Goal: Transaction & Acquisition: Purchase product/service

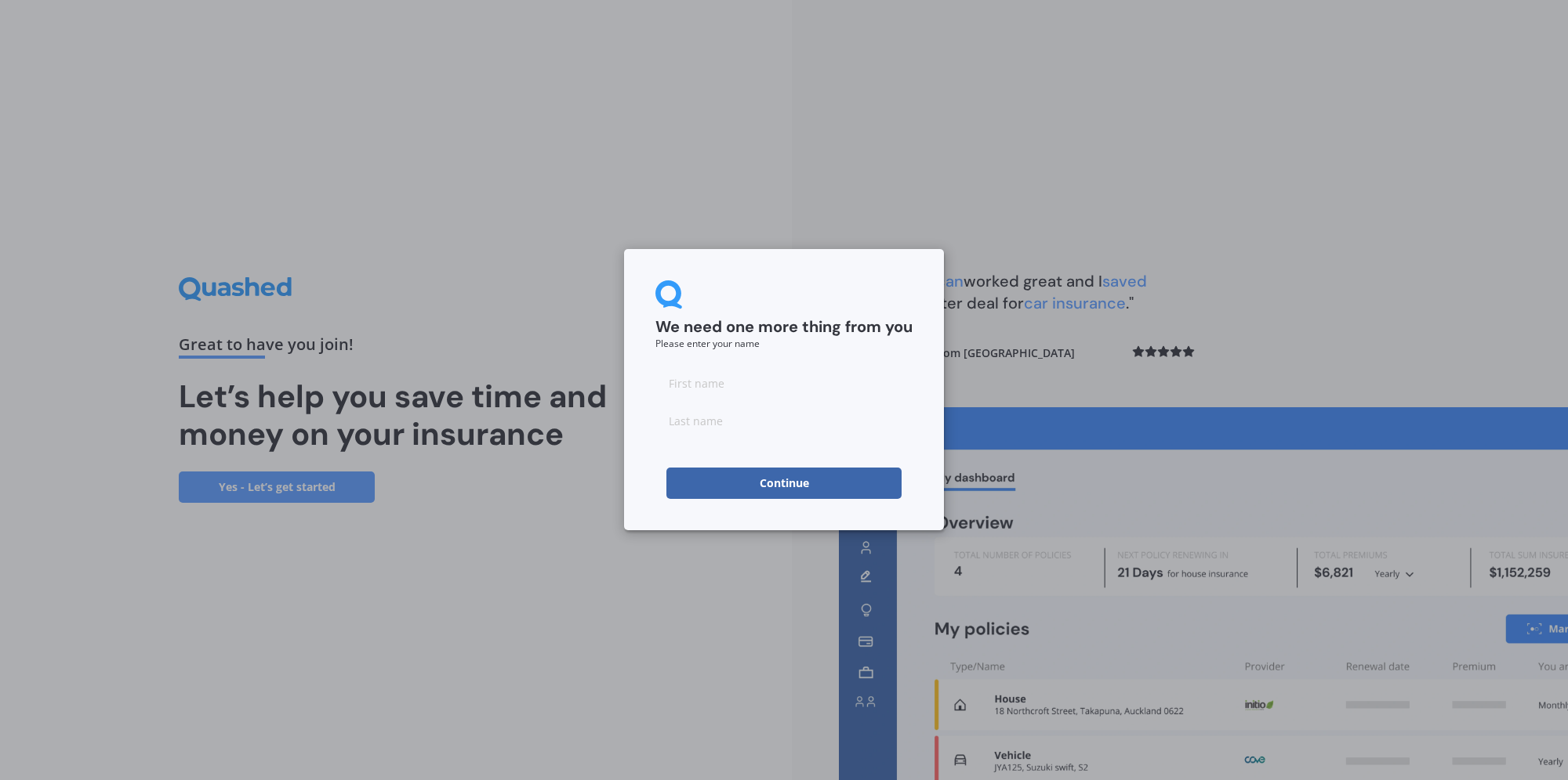
click at [800, 387] on input at bounding box center [784, 383] width 257 height 32
type input "[PERSON_NAME]"
type input "Giacomi"
click at [773, 480] on button "Continue" at bounding box center [784, 484] width 235 height 32
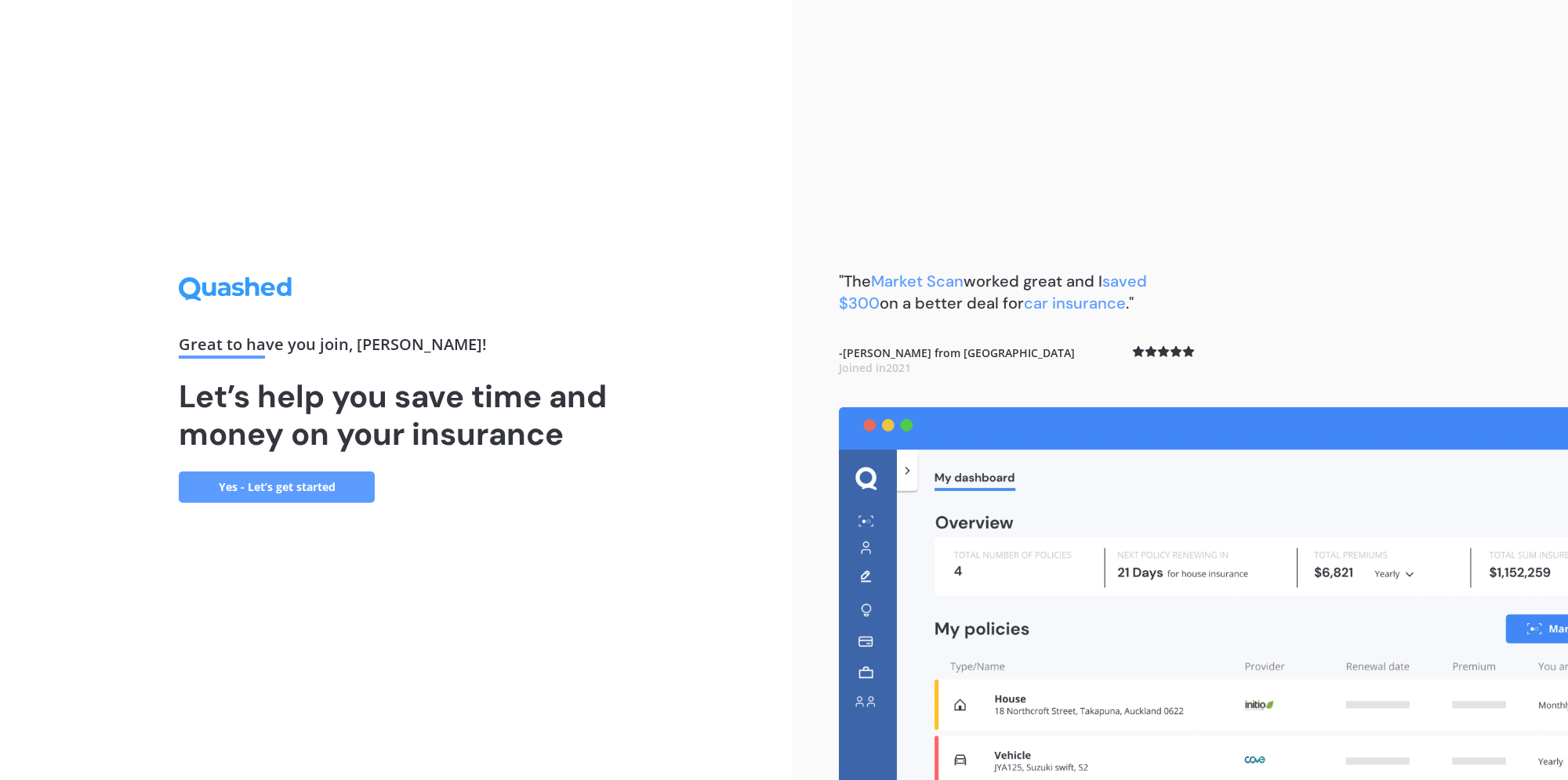
click at [260, 489] on link "Yes - Let’s get started" at bounding box center [277, 487] width 196 height 32
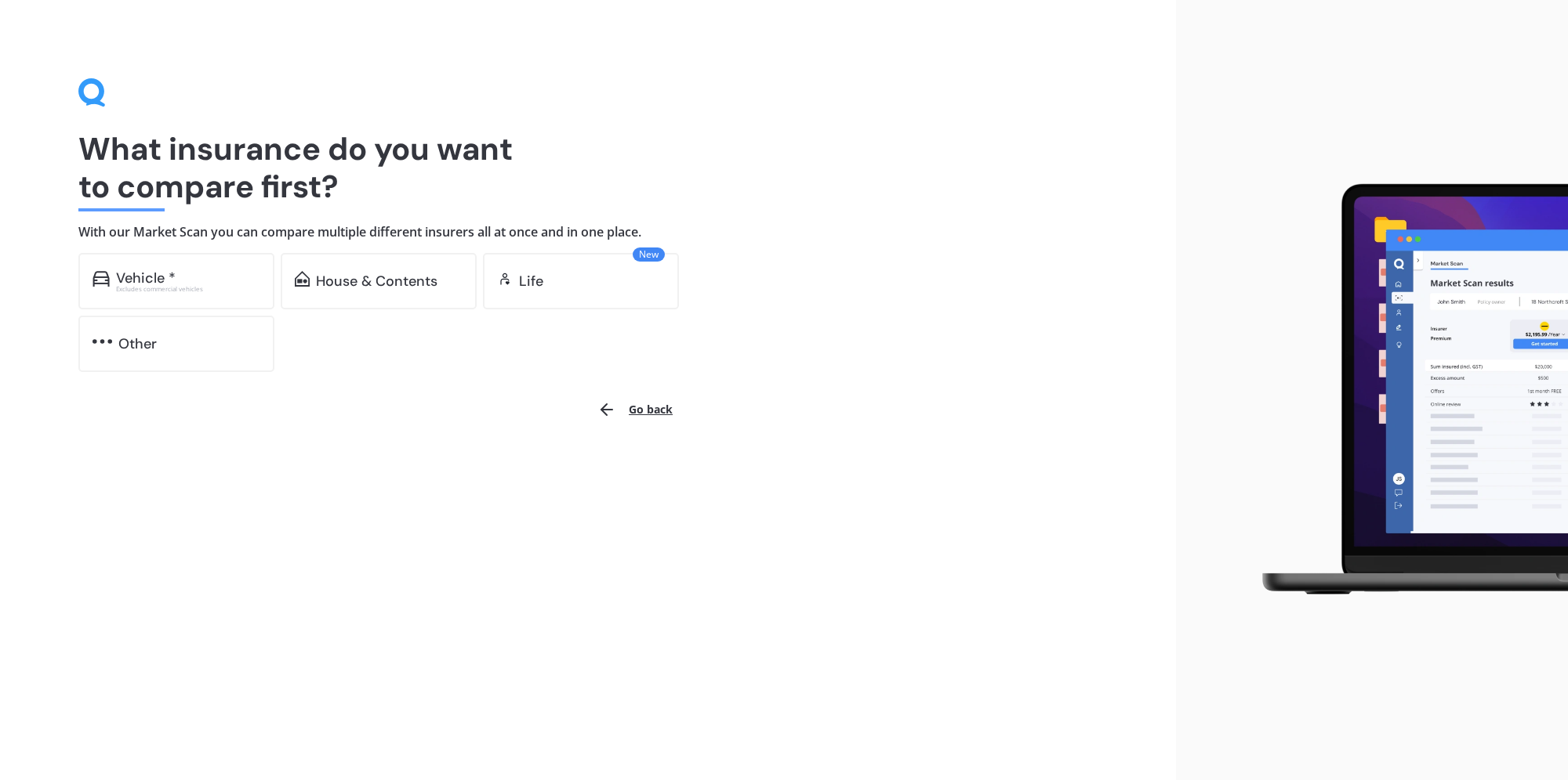
click at [345, 280] on div "House & Contents" at bounding box center [377, 281] width 121 height 16
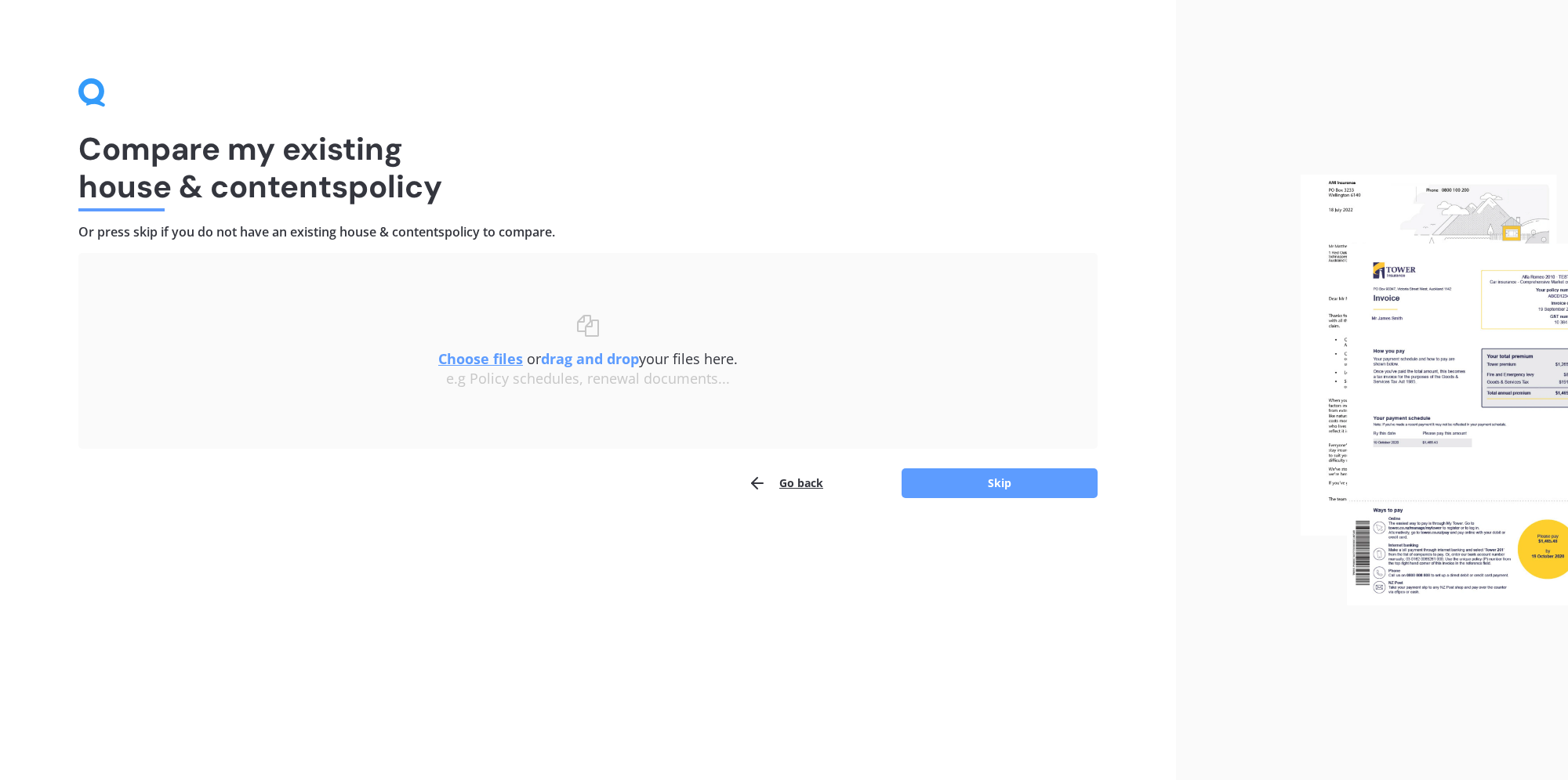
click at [1453, 406] on img at bounding box center [1434, 390] width 268 height 431
click at [1000, 481] on button "Skip" at bounding box center [999, 484] width 196 height 30
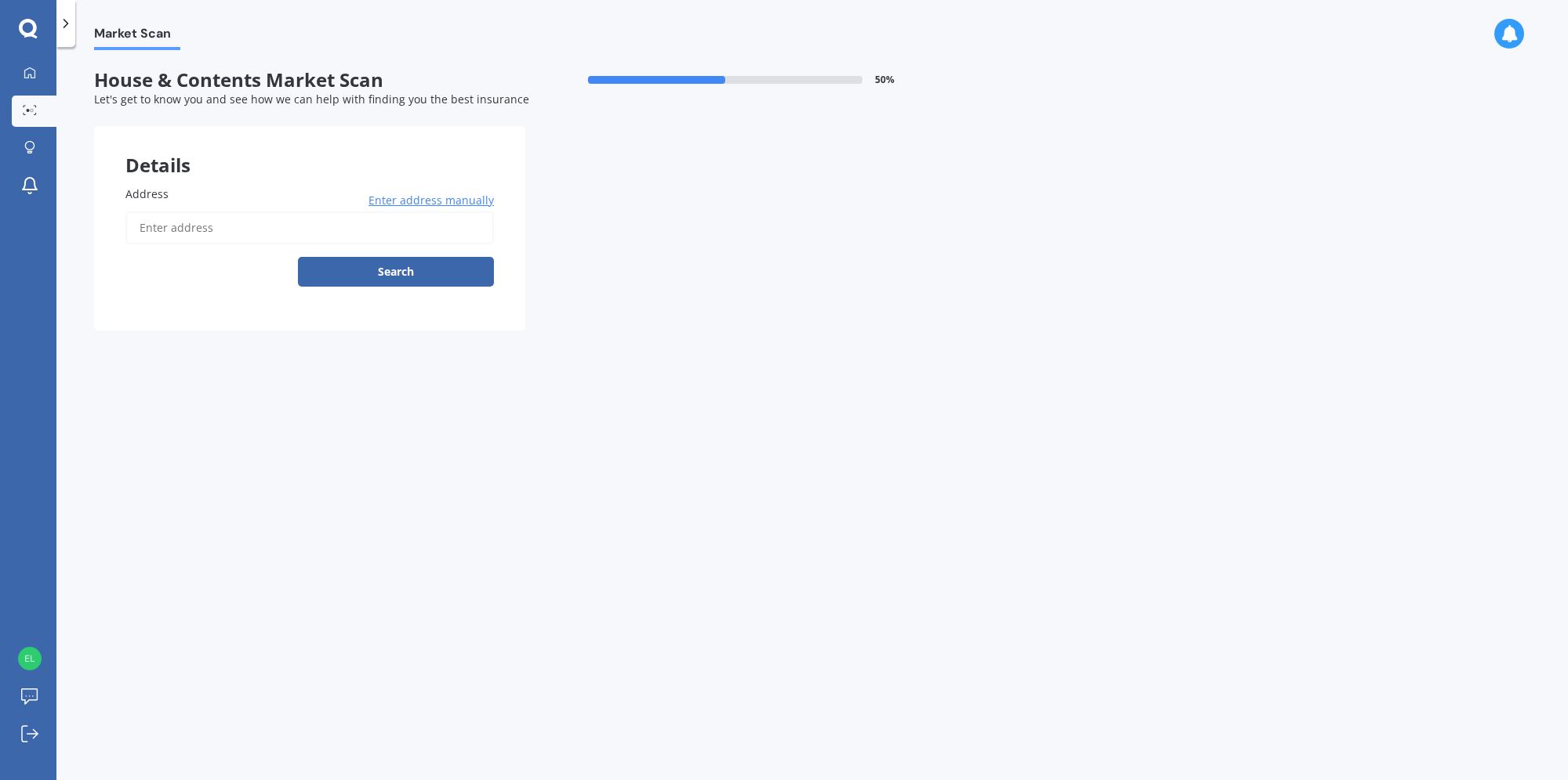
click at [259, 229] on input "Address" at bounding box center [309, 227] width 368 height 33
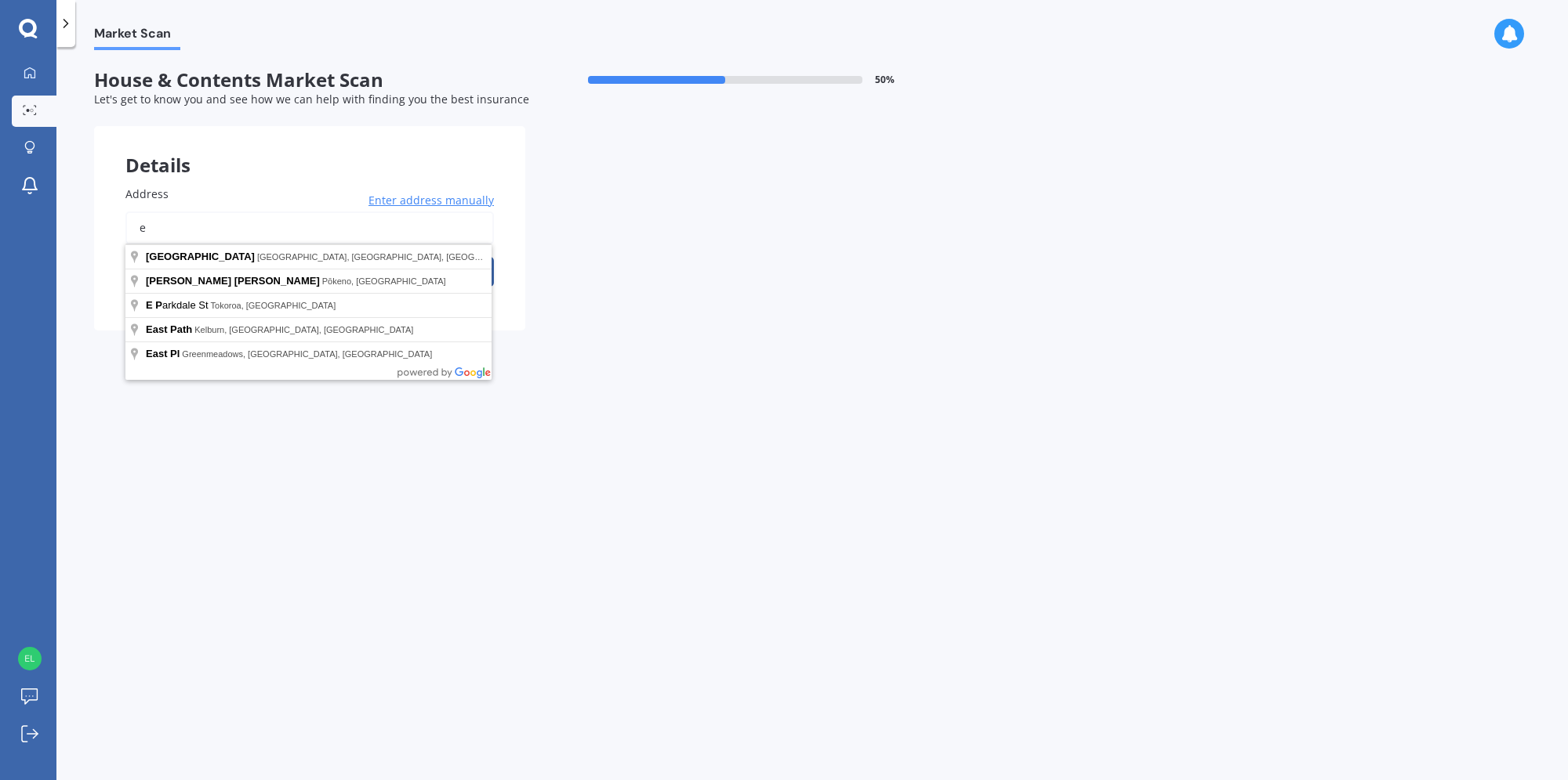
type input "e"
type input "E"
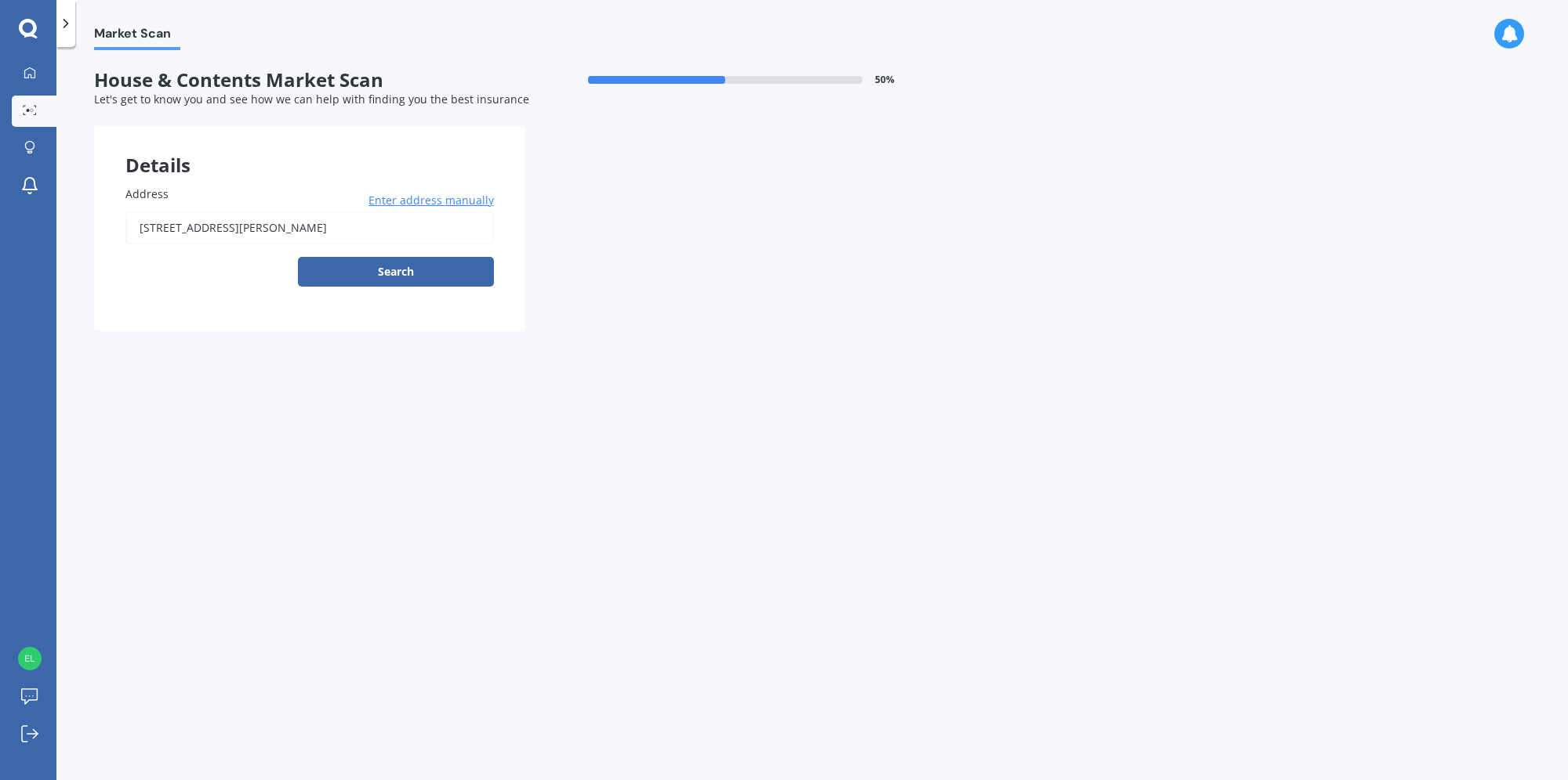
type input "[STREET_ADDRESS][PERSON_NAME]"
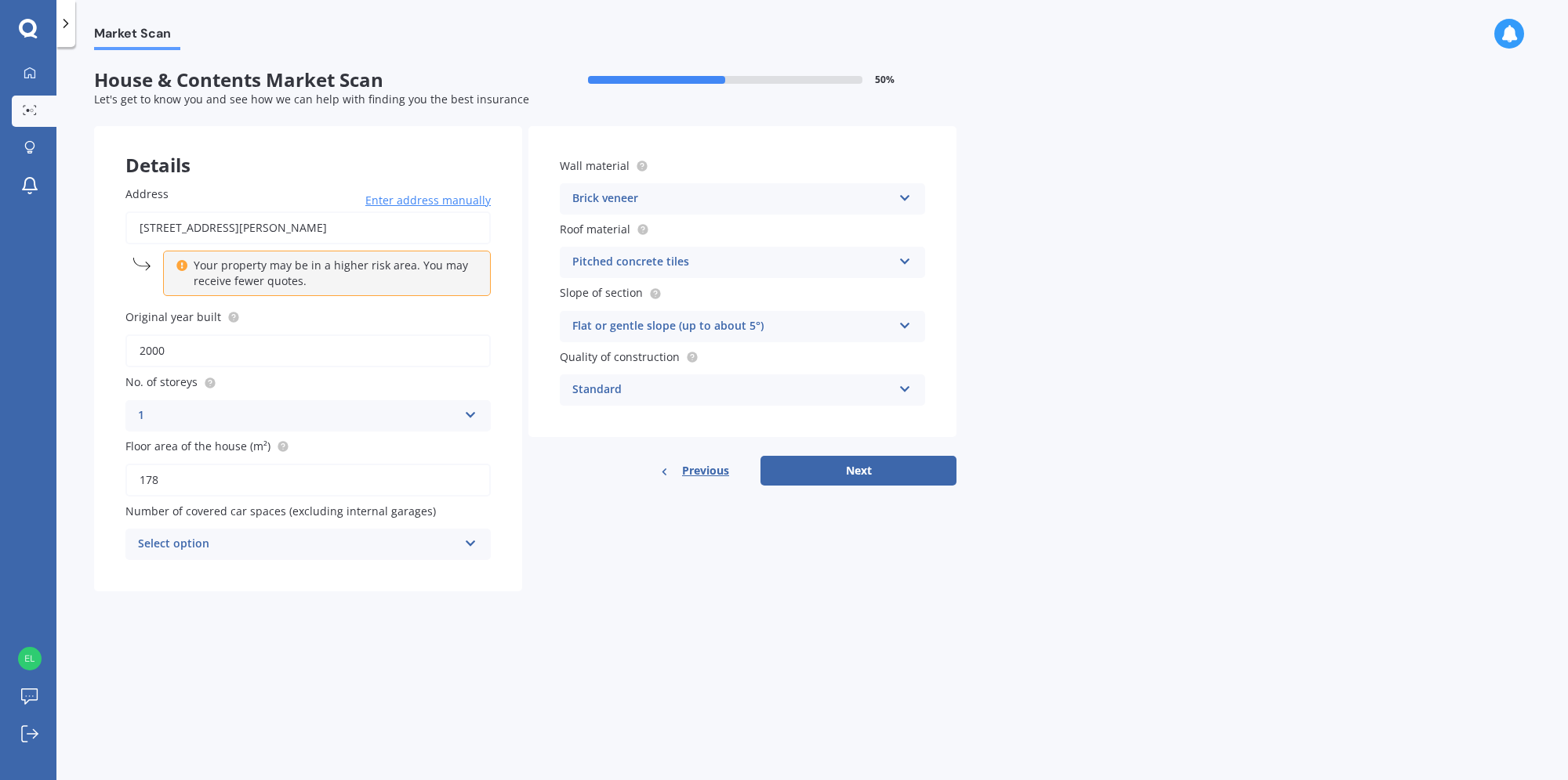
click at [471, 540] on icon at bounding box center [471, 541] width 13 height 11
click at [150, 630] on div "2" at bounding box center [308, 632] width 364 height 28
click at [851, 471] on button "Next" at bounding box center [859, 471] width 196 height 30
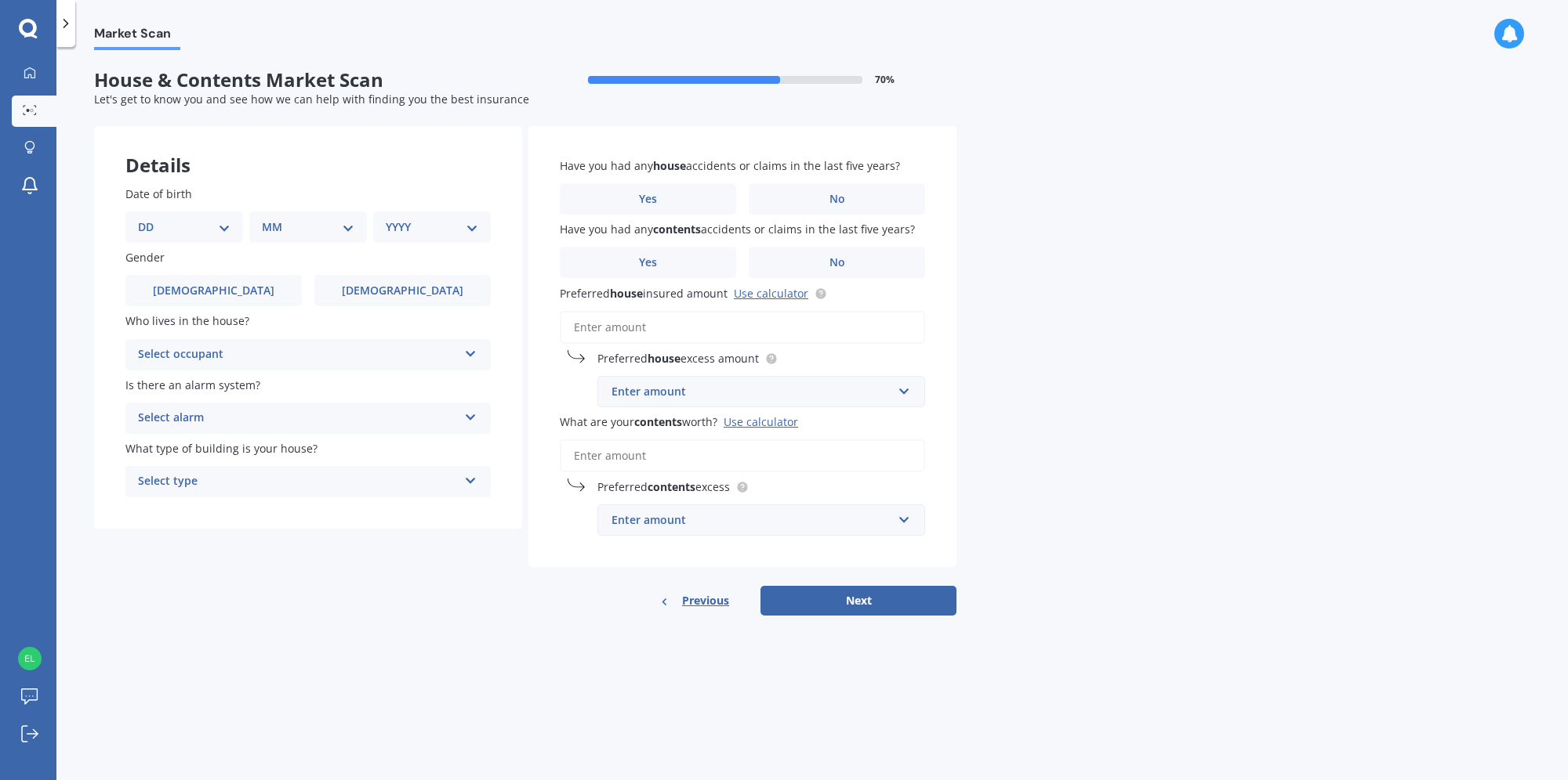
click at [227, 229] on select "DD 01 02 03 04 05 06 07 08 09 10 11 12 13 14 15 16 17 18 19 20 21 22 23 24 25 2…" at bounding box center [184, 227] width 92 height 17
select select "30"
click at [150, 219] on select "DD 01 02 03 04 05 06 07 08 09 10 11 12 13 14 15 16 17 18 19 20 21 22 23 24 25 2…" at bounding box center [184, 227] width 92 height 17
click at [347, 231] on select "MM 01 02 03 04 05 06 07 08 09 10 11 12" at bounding box center [311, 227] width 86 height 17
select select "05"
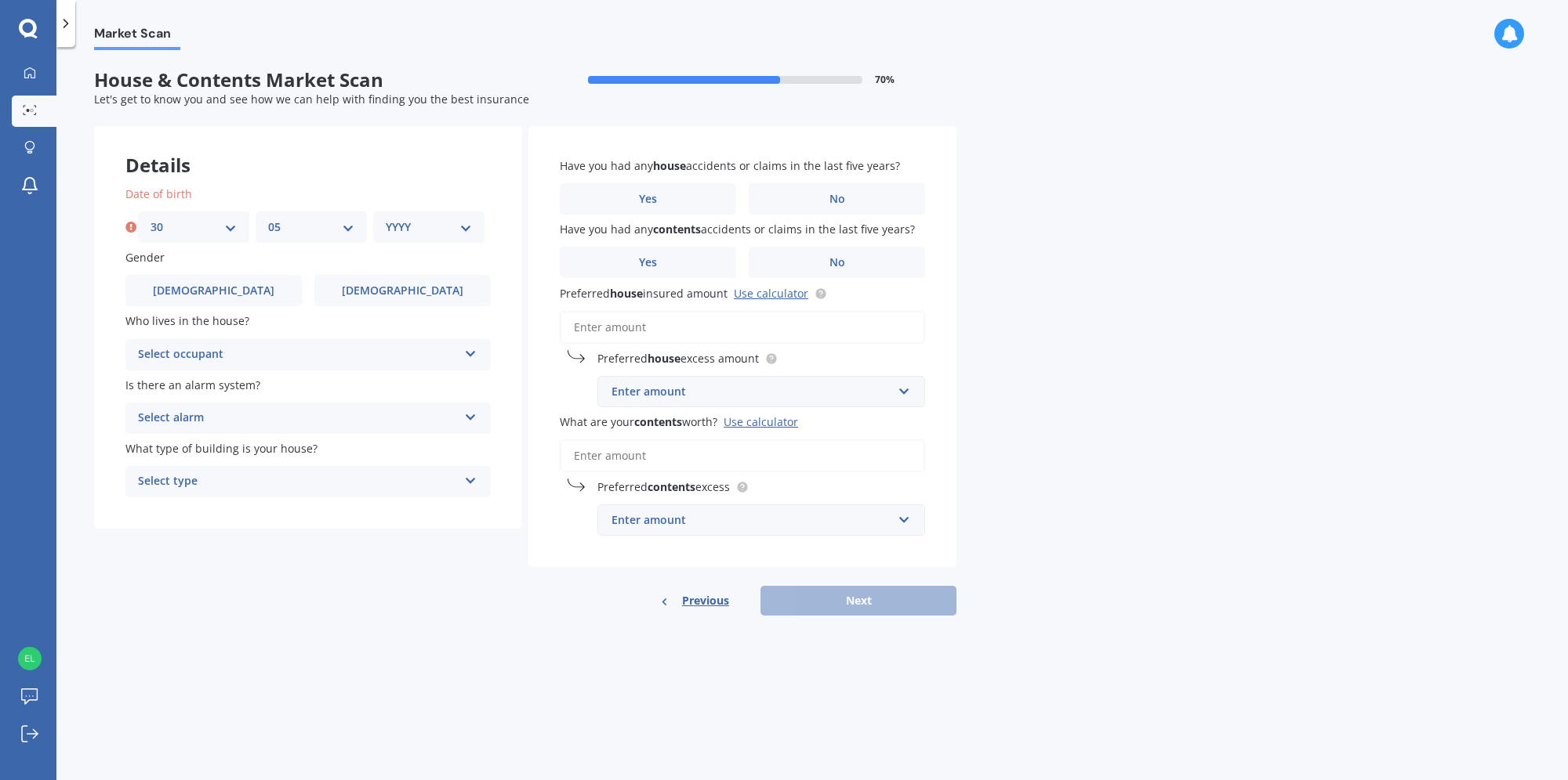
click at [268, 219] on select "MM 01 02 03 04 05 06 07 08 09 10 11 12" at bounding box center [311, 227] width 86 height 17
click at [461, 229] on select "YYYY 2009 2008 2007 2006 2005 2004 2003 2002 2001 2000 1999 1998 1997 1996 1995…" at bounding box center [429, 227] width 86 height 17
click at [431, 229] on select "YYYY 2009 2008 2007 2006 2005 2004 2003 2002 2001 2000 1999 1998 1997 1996 1995…" at bounding box center [429, 227] width 86 height 17
click at [464, 227] on select "YYYY 2009 2008 2007 2006 2005 2004 2003 2002 2001 2000 1999 1998 1997 1996 1995…" at bounding box center [429, 227] width 86 height 17
select select "1962"
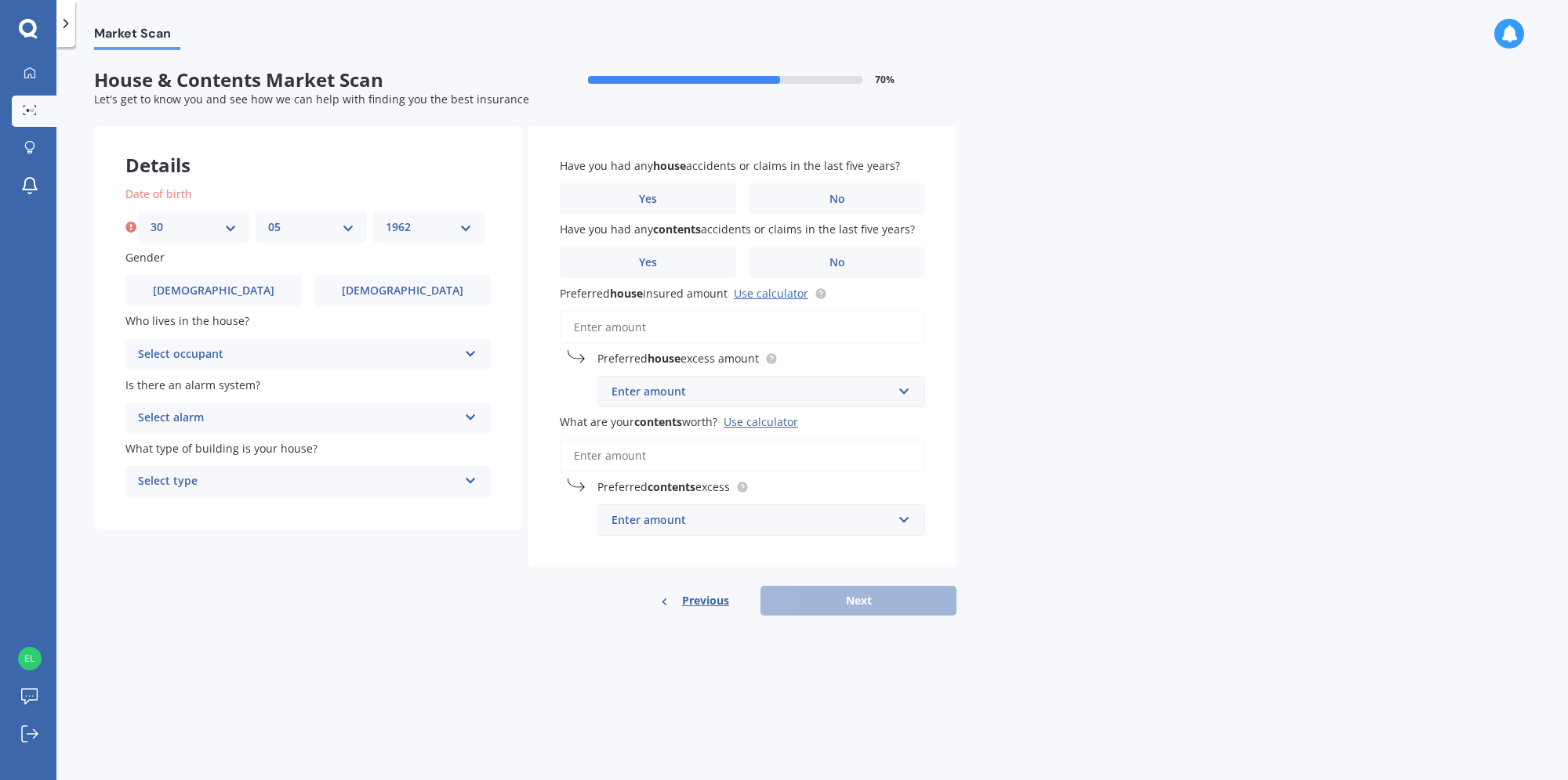
click at [386, 219] on select "YYYY 2009 2008 2007 2006 2005 2004 2003 2002 2001 2000 1999 1998 1997 1996 1995…" at bounding box center [429, 227] width 86 height 17
click at [395, 298] on span "[DEMOGRAPHIC_DATA]" at bounding box center [403, 291] width 121 height 13
click at [0, 0] on input "[DEMOGRAPHIC_DATA]" at bounding box center [0, 0] width 0 height 0
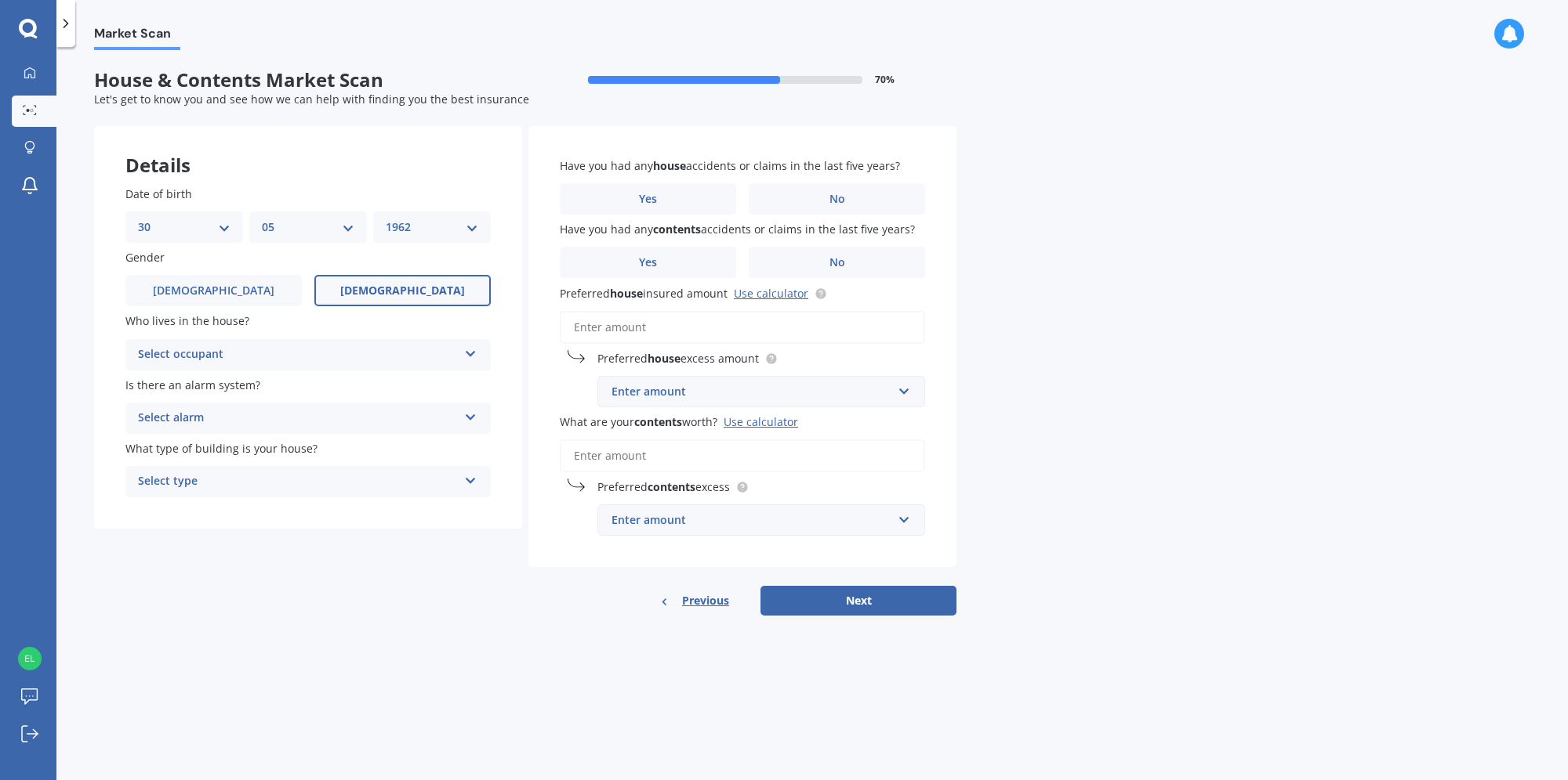
click at [471, 352] on icon at bounding box center [471, 351] width 13 height 11
click at [164, 385] on span "Owner" at bounding box center [157, 385] width 35 height 15
click at [474, 416] on icon at bounding box center [471, 415] width 13 height 11
click at [198, 480] on span "Yes, not monitored" at bounding box center [190, 477] width 103 height 15
click at [469, 480] on icon at bounding box center [471, 478] width 13 height 11
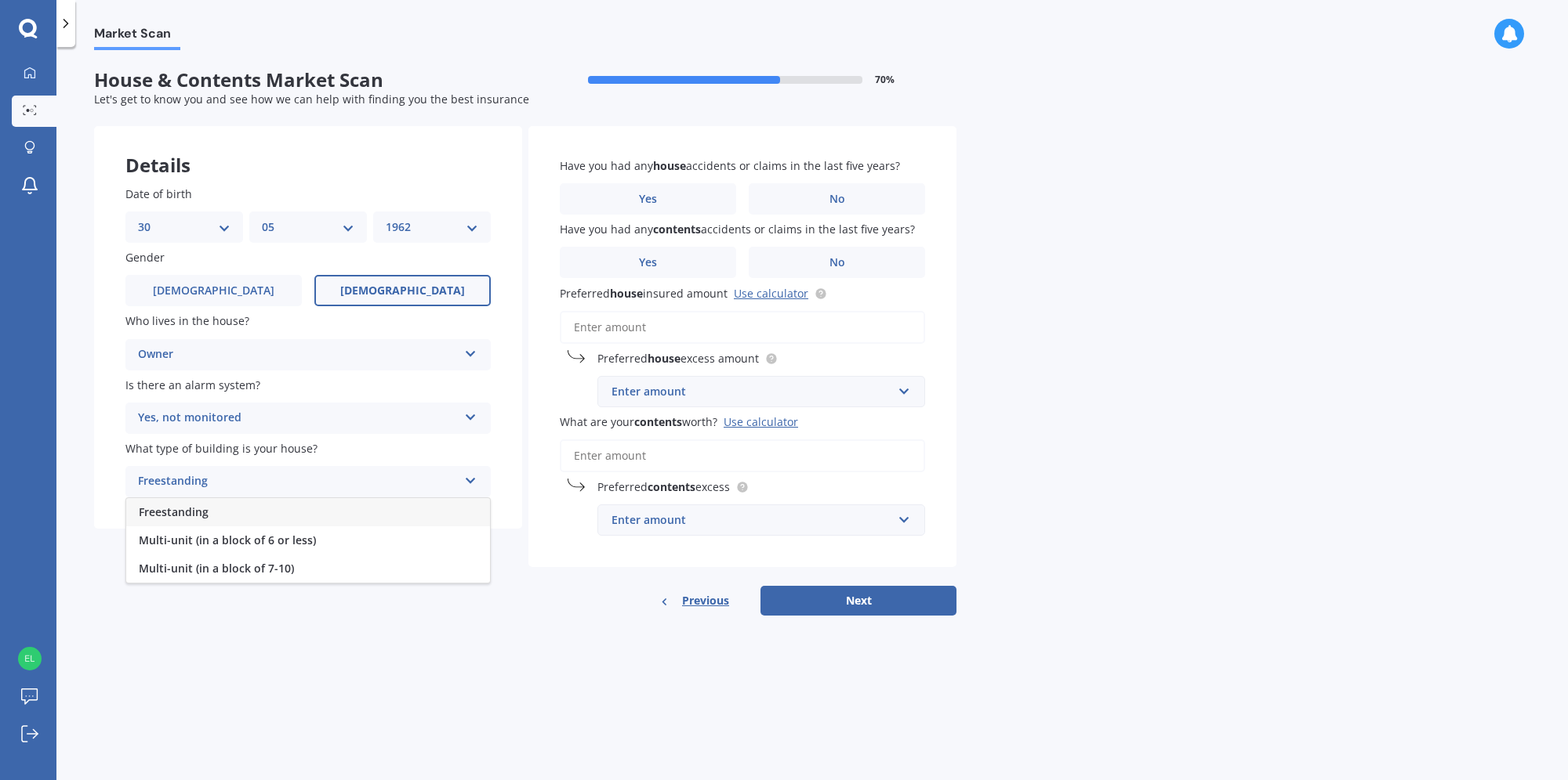
click at [210, 514] on div "Freestanding" at bounding box center [308, 513] width 364 height 28
click at [838, 200] on span "No" at bounding box center [837, 199] width 16 height 13
click at [0, 0] on input "No" at bounding box center [0, 0] width 0 height 0
click at [834, 264] on span "No" at bounding box center [837, 263] width 16 height 13
click at [0, 0] on input "No" at bounding box center [0, 0] width 0 height 0
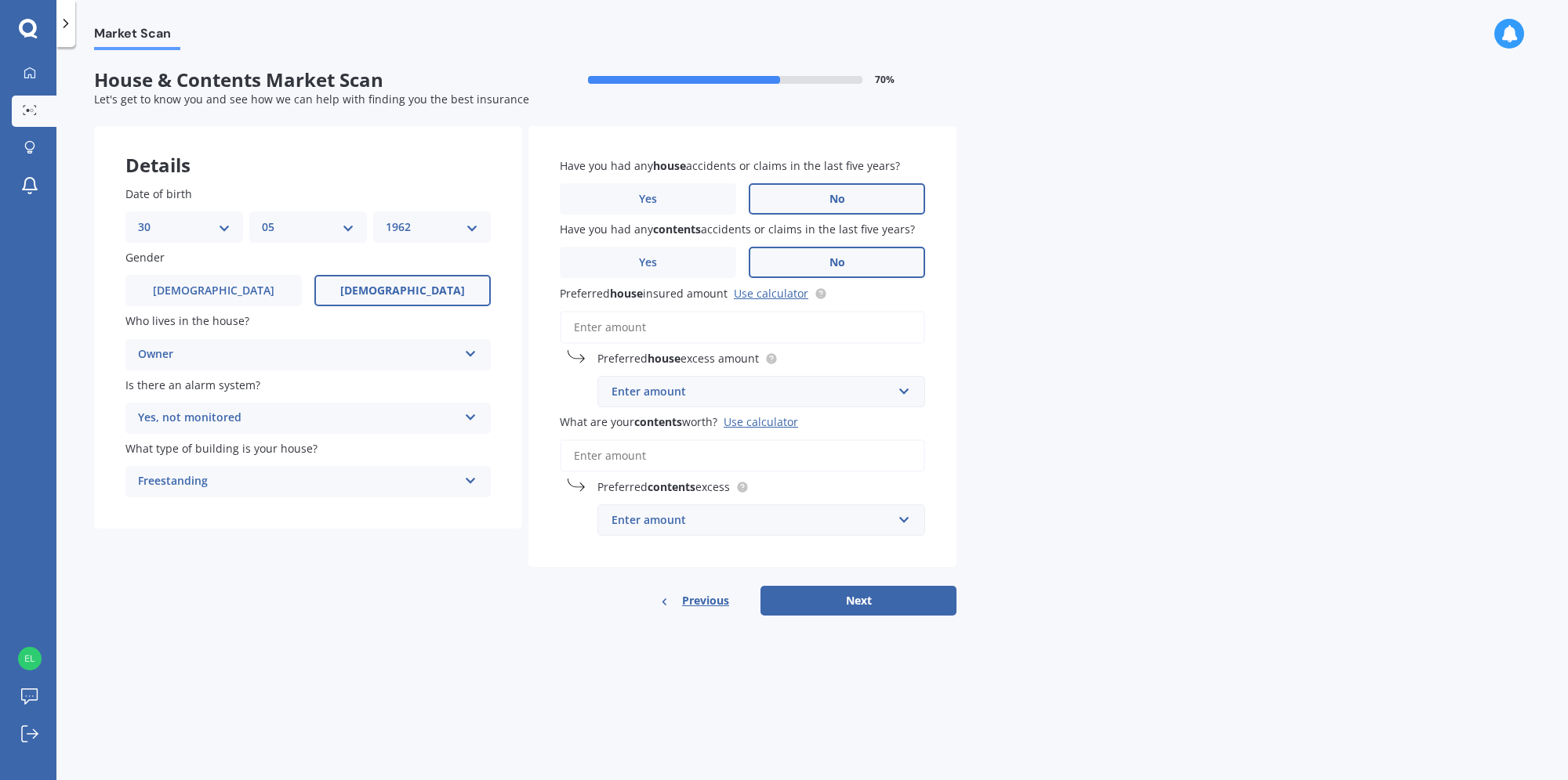
click at [769, 323] on input "Preferred house insured amount Use calculator" at bounding box center [742, 327] width 365 height 33
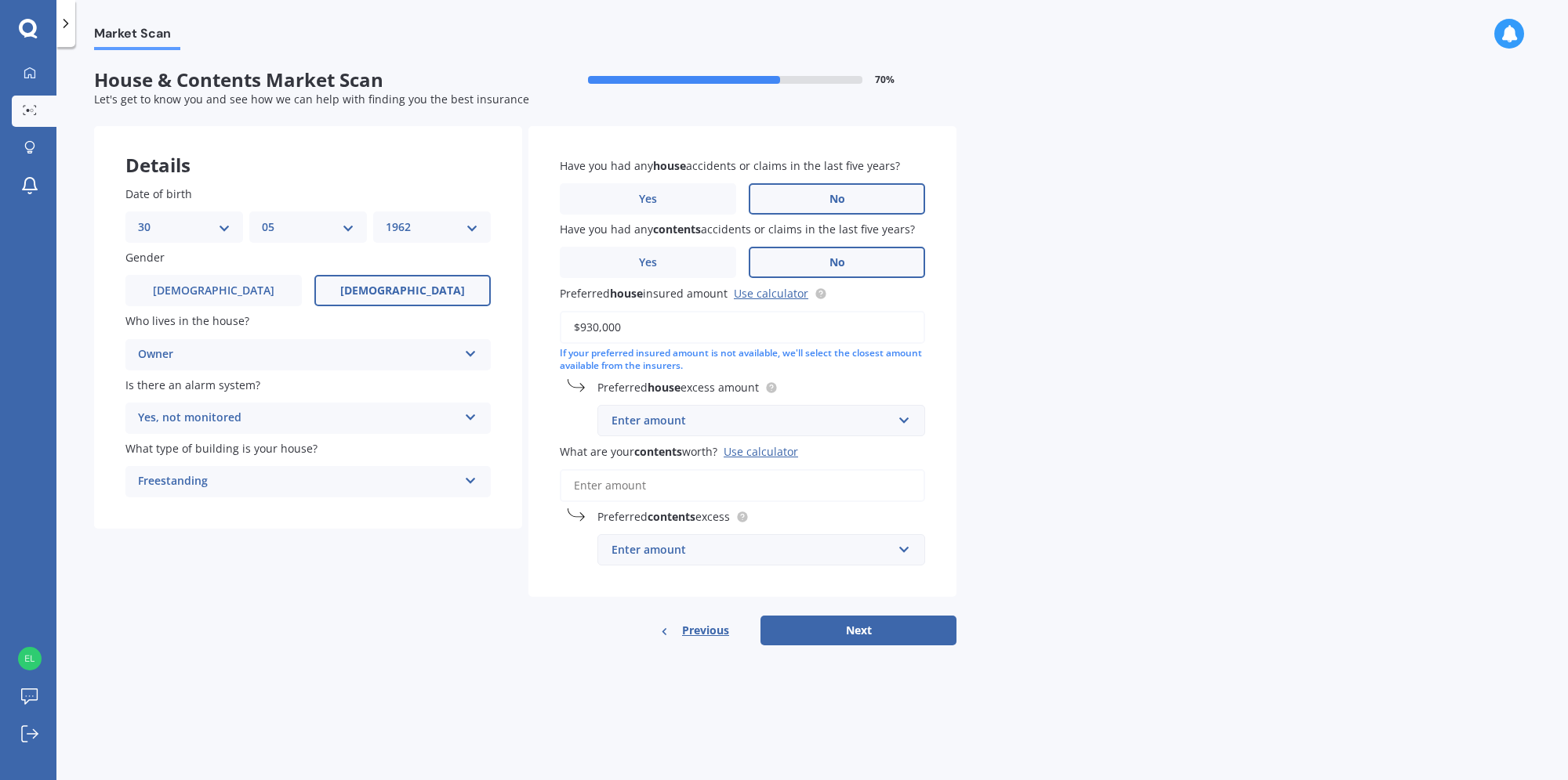
type input "$930,000"
click at [901, 423] on input "text" at bounding box center [755, 421] width 313 height 30
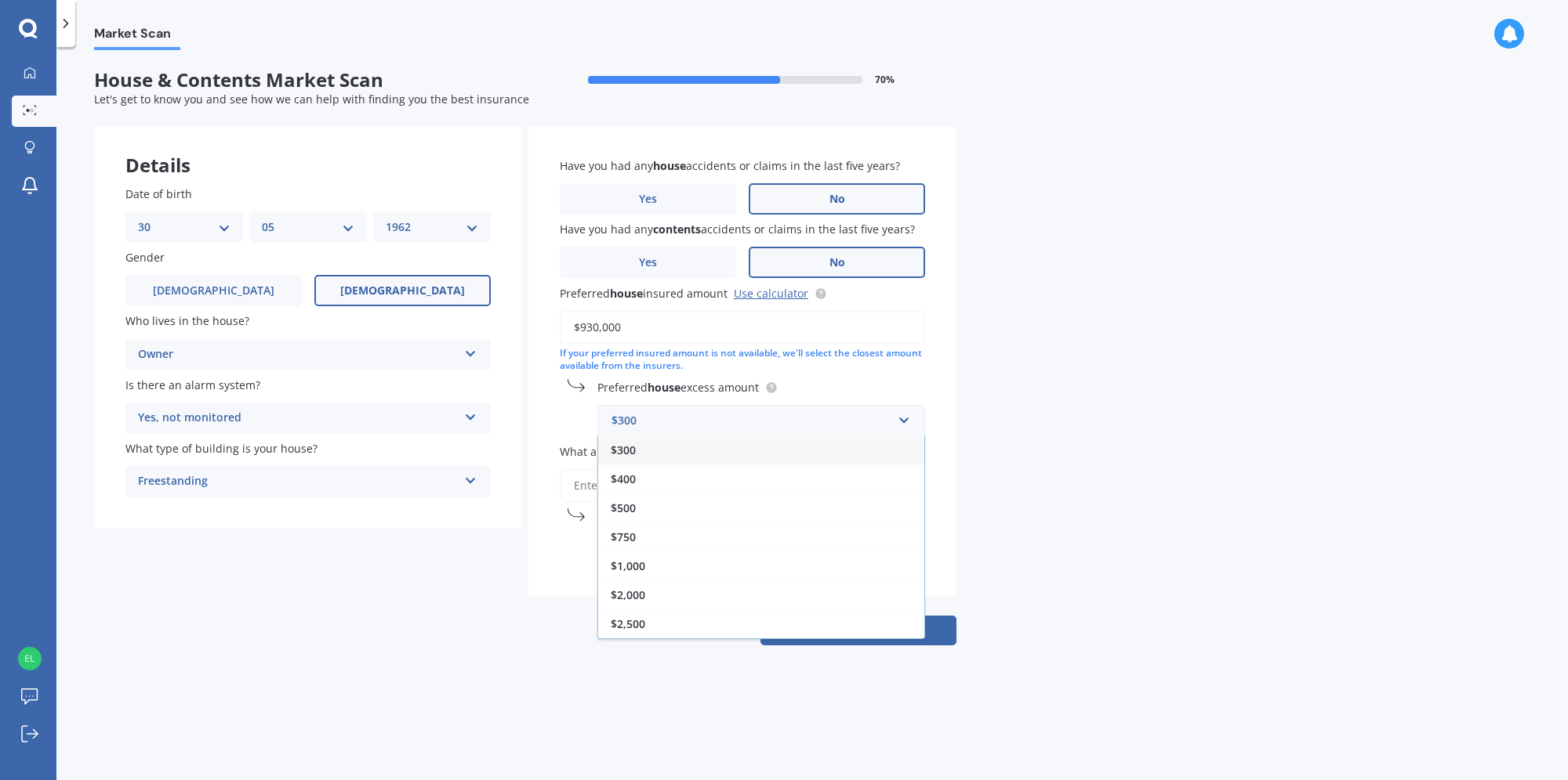
click at [630, 569] on span "$1,000" at bounding box center [627, 567] width 34 height 15
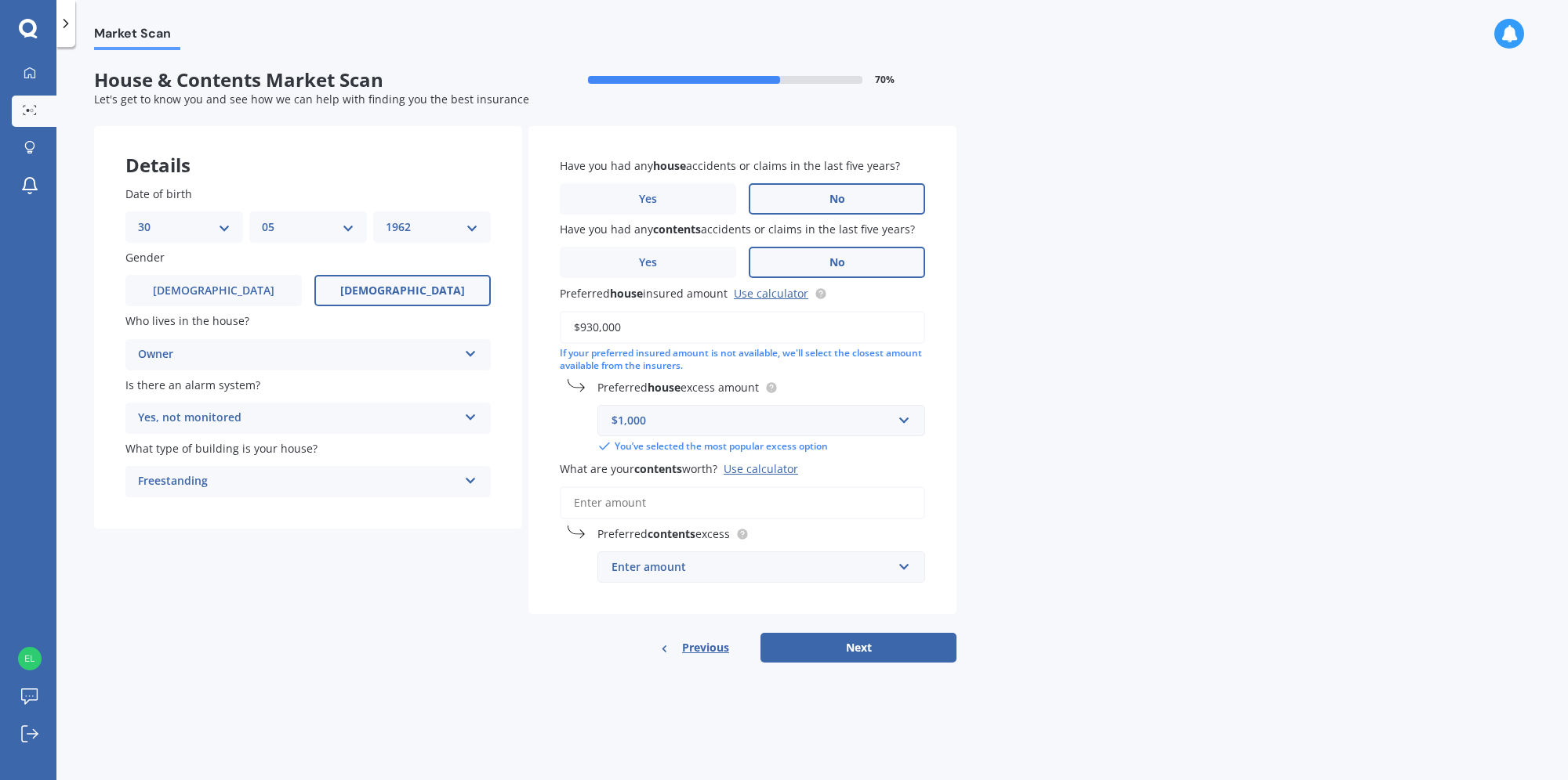
click at [688, 501] on input "What are your contents worth? Use calculator" at bounding box center [742, 502] width 365 height 33
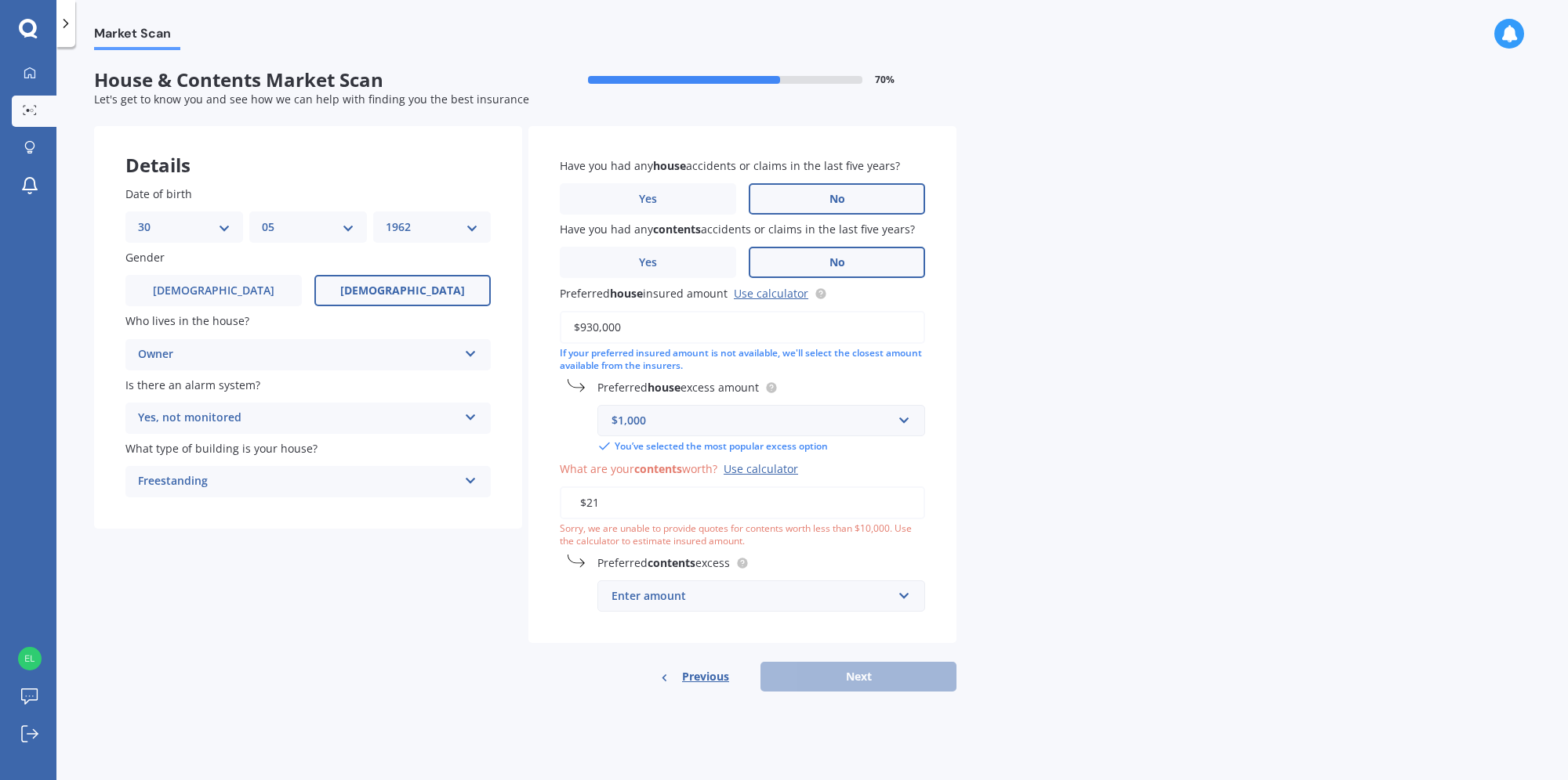
type input "$2"
type input "$1"
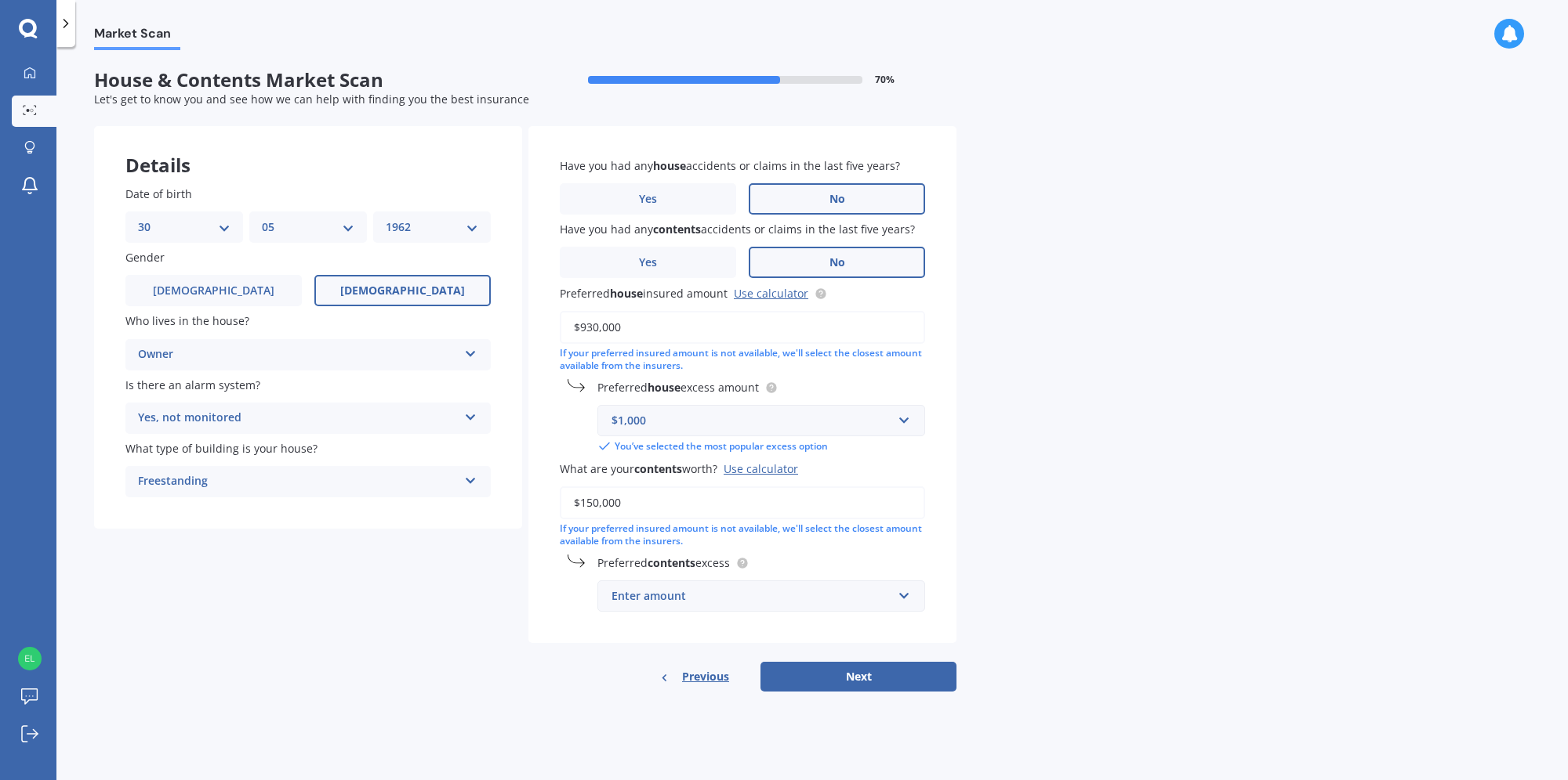
type input "$150,000"
click at [903, 595] on input "text" at bounding box center [755, 596] width 313 height 30
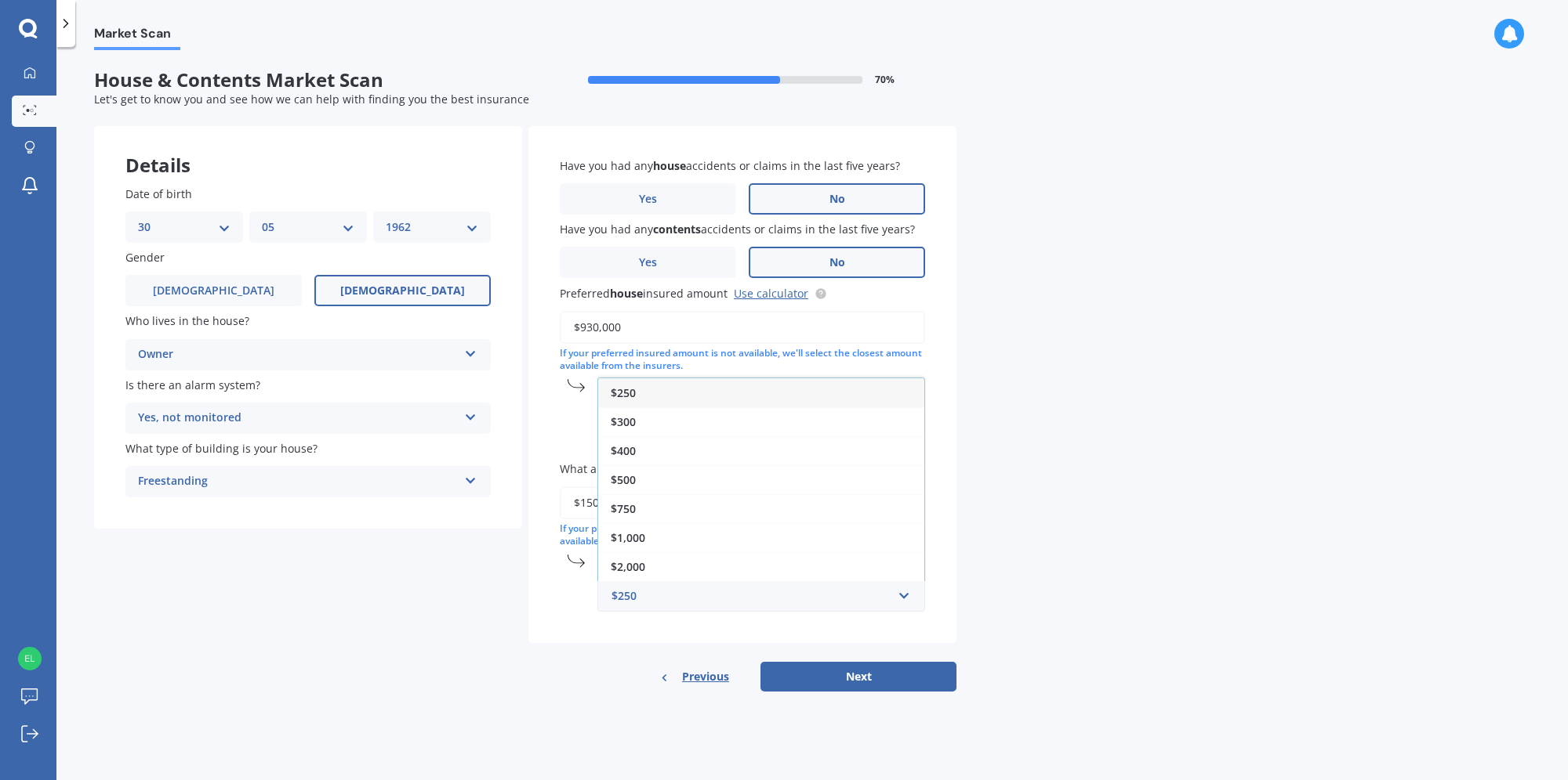
click at [658, 478] on div "$500" at bounding box center [762, 479] width 326 height 29
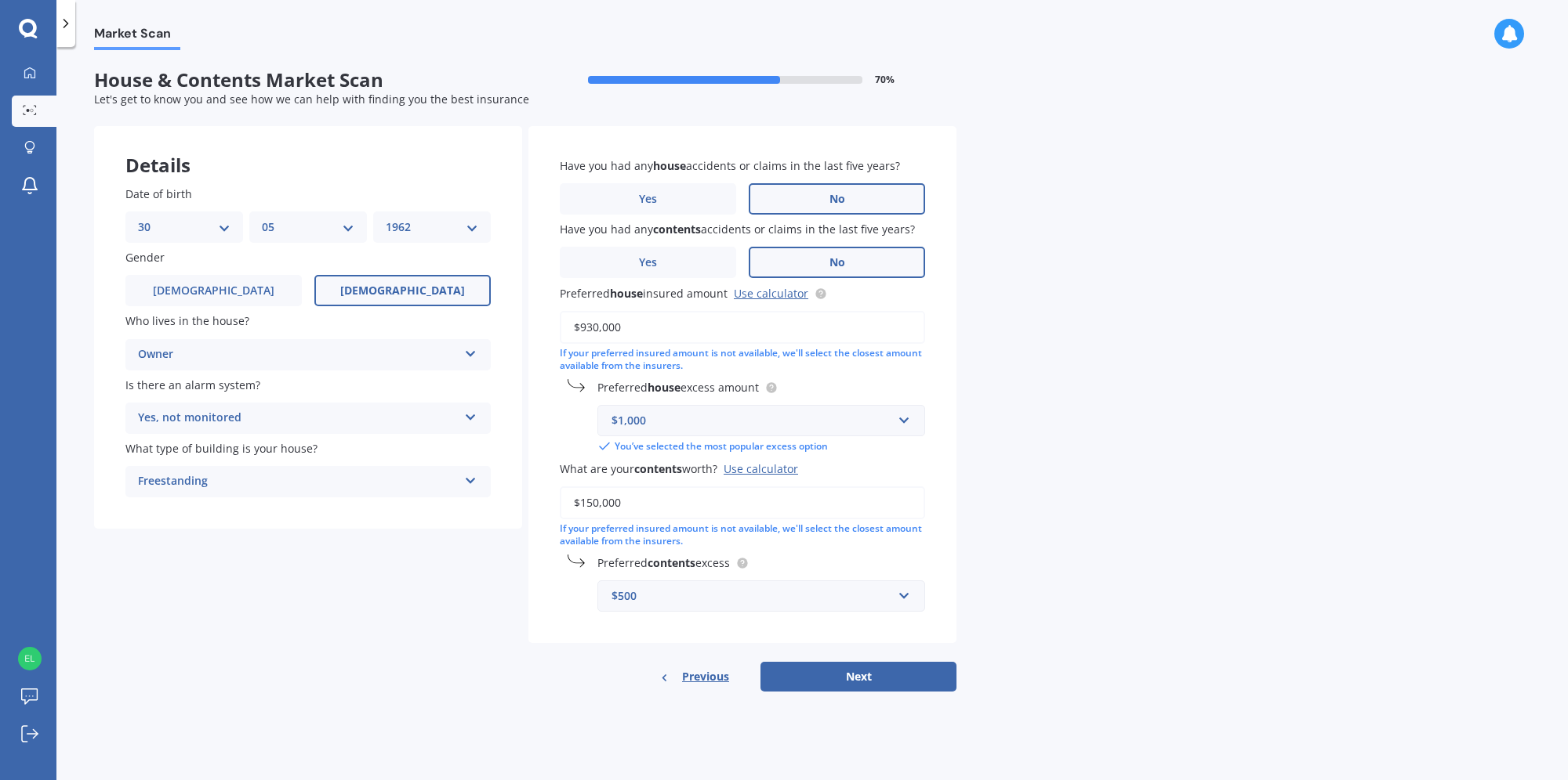
click at [860, 674] on button "Next" at bounding box center [859, 677] width 196 height 30
select select "30"
select select "05"
select select "1962"
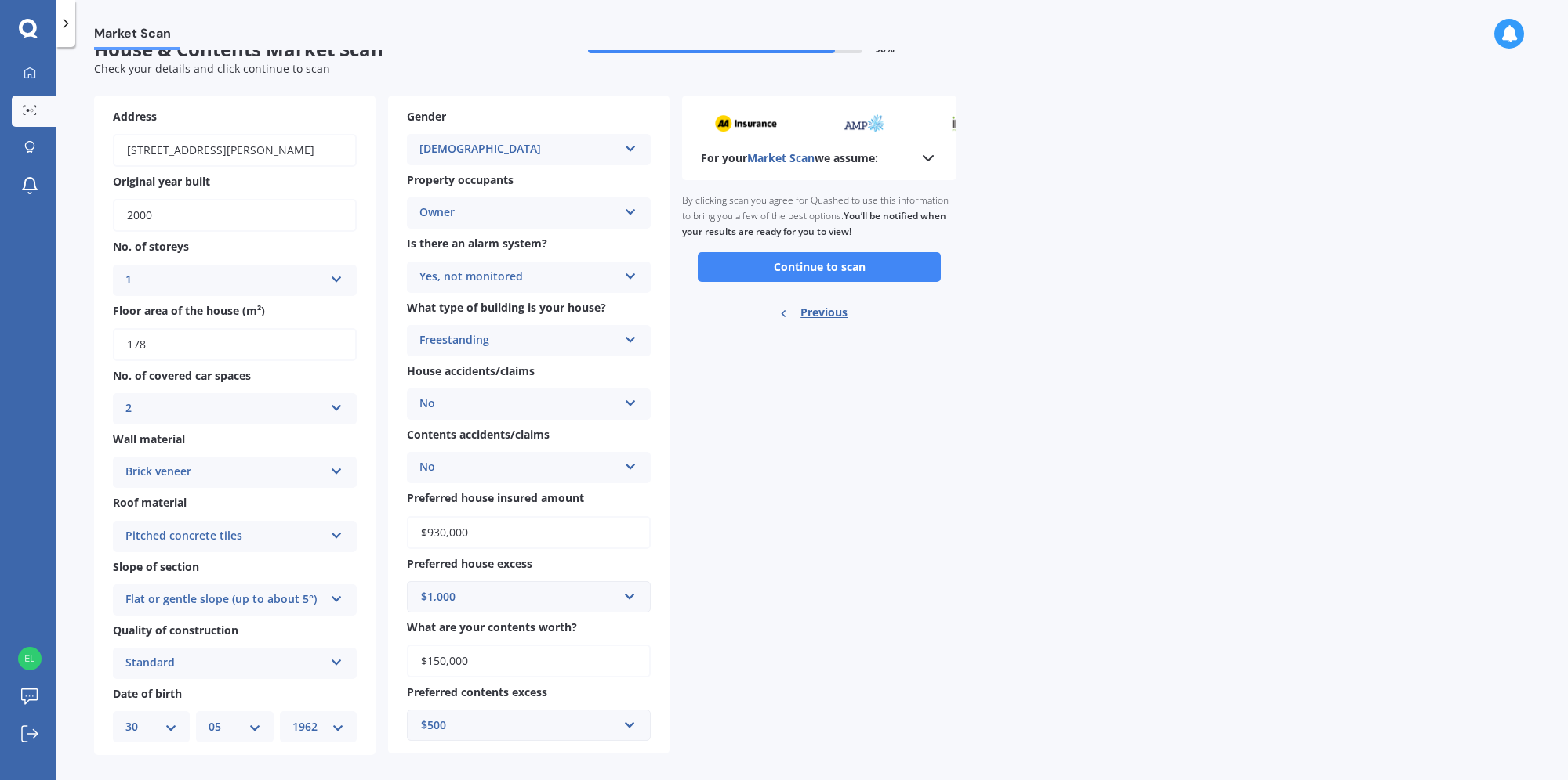
scroll to position [47, 0]
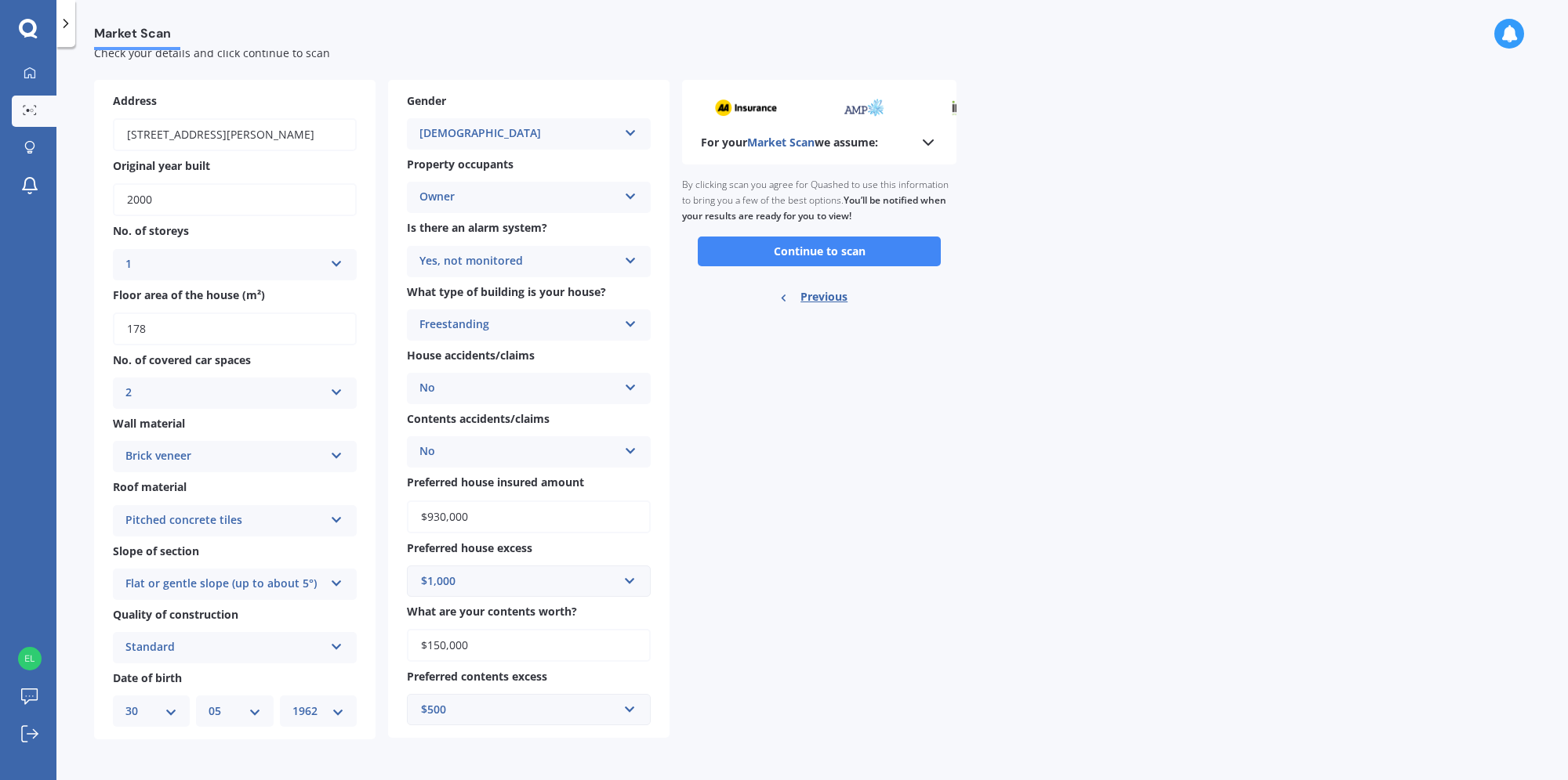
click at [838, 244] on button "Continue to scan" at bounding box center [818, 252] width 243 height 30
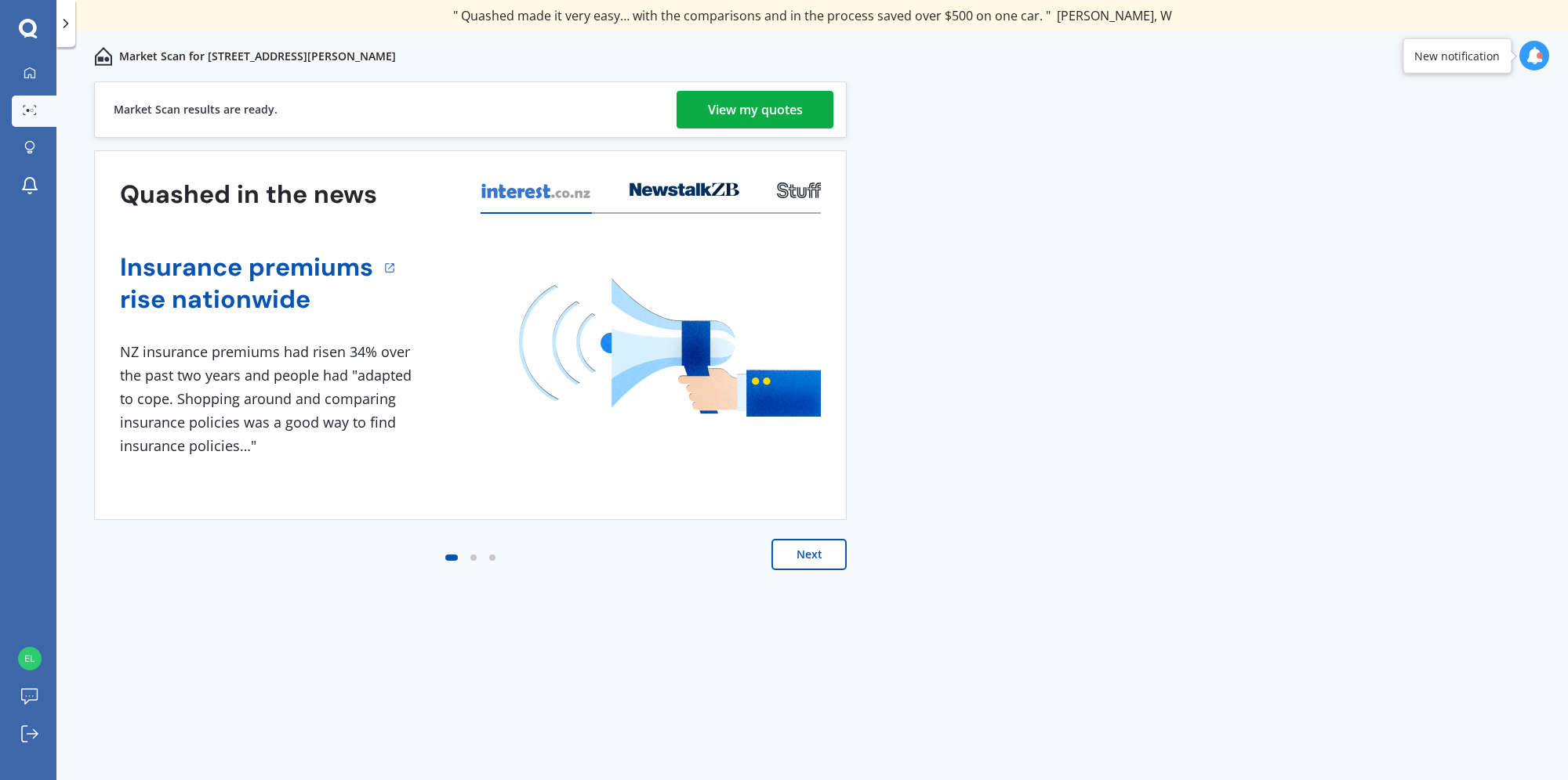
click at [736, 116] on div "View my quotes" at bounding box center [755, 110] width 95 height 37
